Goal: Use online tool/utility: Use online tool/utility

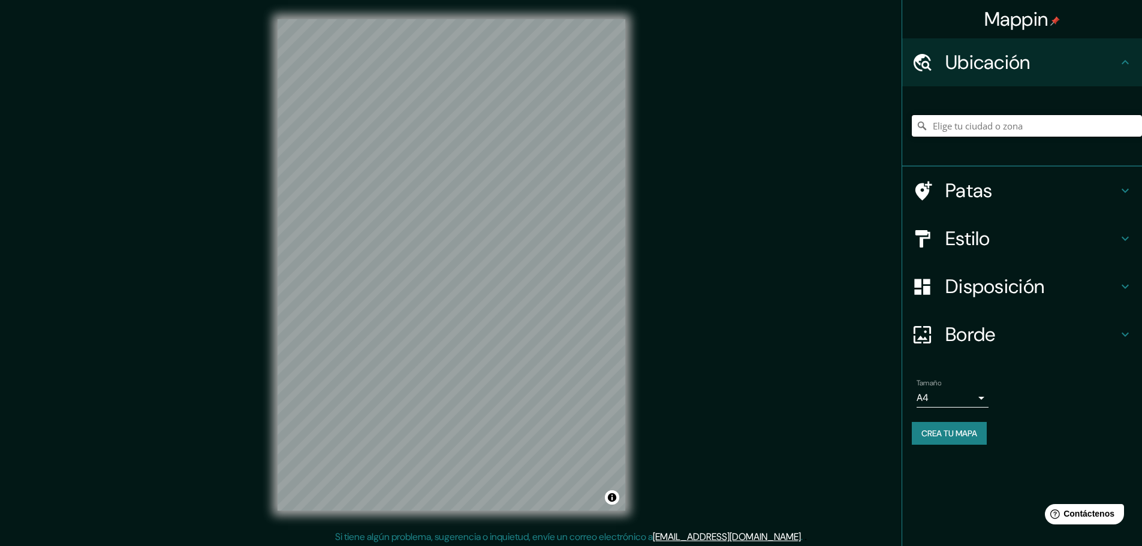
click at [991, 128] on input "Elige tu ciudad o zona" at bounding box center [1027, 126] width 230 height 22
type input "[GEOGRAPHIC_DATA], [GEOGRAPHIC_DATA], [GEOGRAPHIC_DATA]"
click at [1022, 243] on h4 "Estilo" at bounding box center [1031, 239] width 173 height 24
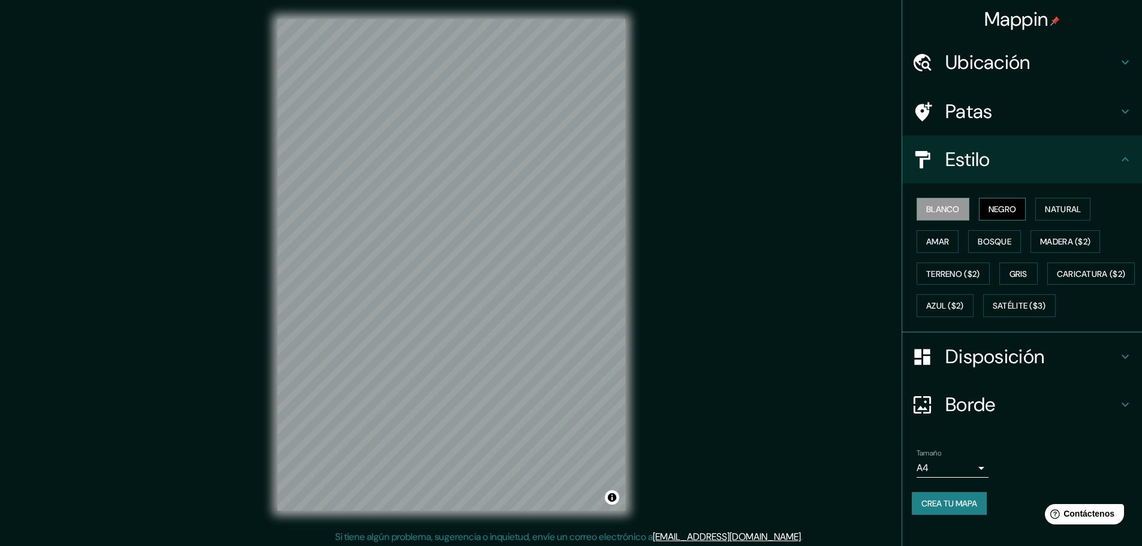
click at [997, 210] on font "Negro" at bounding box center [1002, 209] width 28 height 11
click at [1064, 206] on font "Natural" at bounding box center [1063, 209] width 36 height 11
click at [938, 235] on font "Amar" at bounding box center [937, 242] width 23 height 16
click at [996, 242] on font "Bosque" at bounding box center [995, 241] width 34 height 11
click at [1052, 245] on font "Madera ($2)" at bounding box center [1065, 241] width 50 height 11
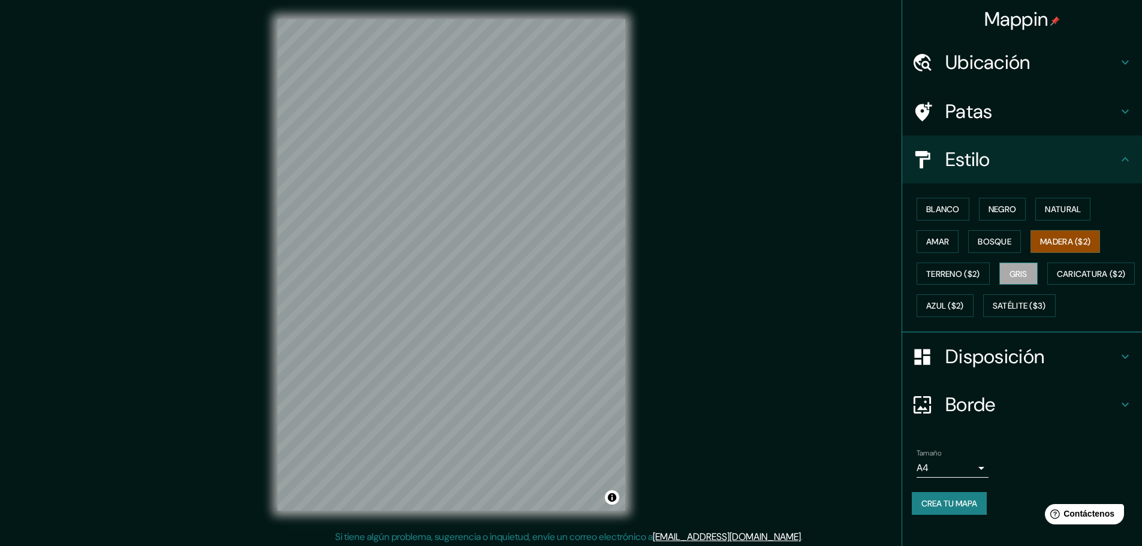
click at [1020, 275] on font "Gris" at bounding box center [1018, 274] width 18 height 11
click at [948, 281] on font "Terreno ($2)" at bounding box center [953, 274] width 54 height 16
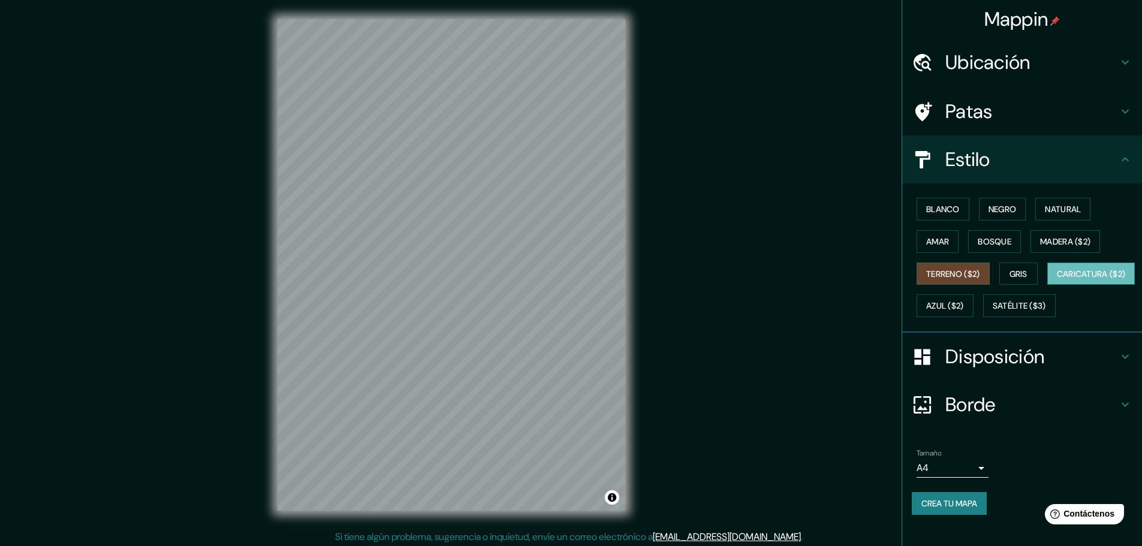
click at [1057, 279] on font "Caricatura ($2)" at bounding box center [1091, 274] width 69 height 11
click at [974, 314] on button "Azul ($2)" at bounding box center [945, 305] width 57 height 23
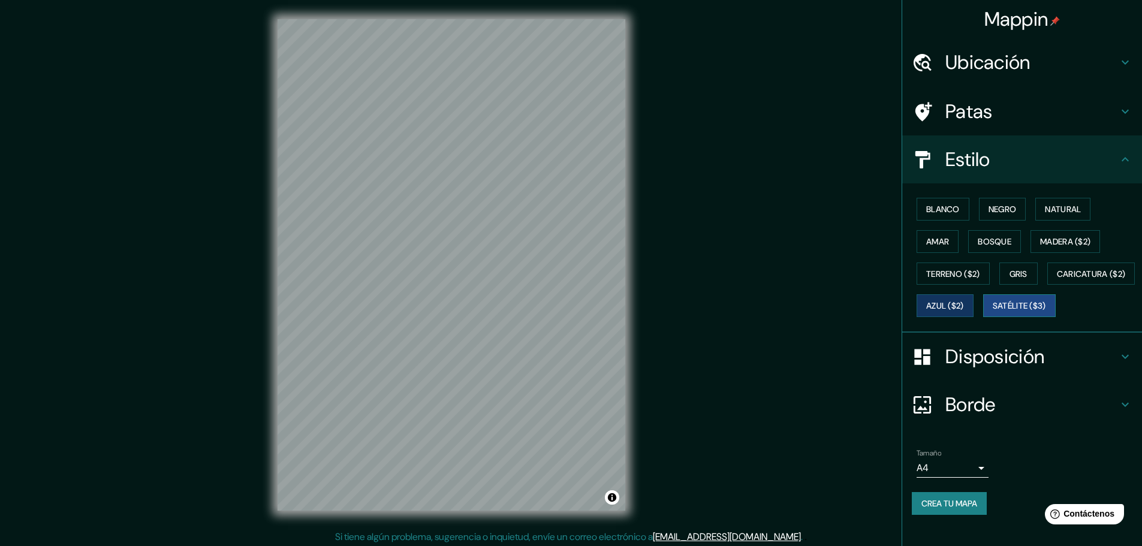
click at [993, 312] on font "Satélite ($3)" at bounding box center [1019, 306] width 53 height 11
